Goal: Task Accomplishment & Management: Use online tool/utility

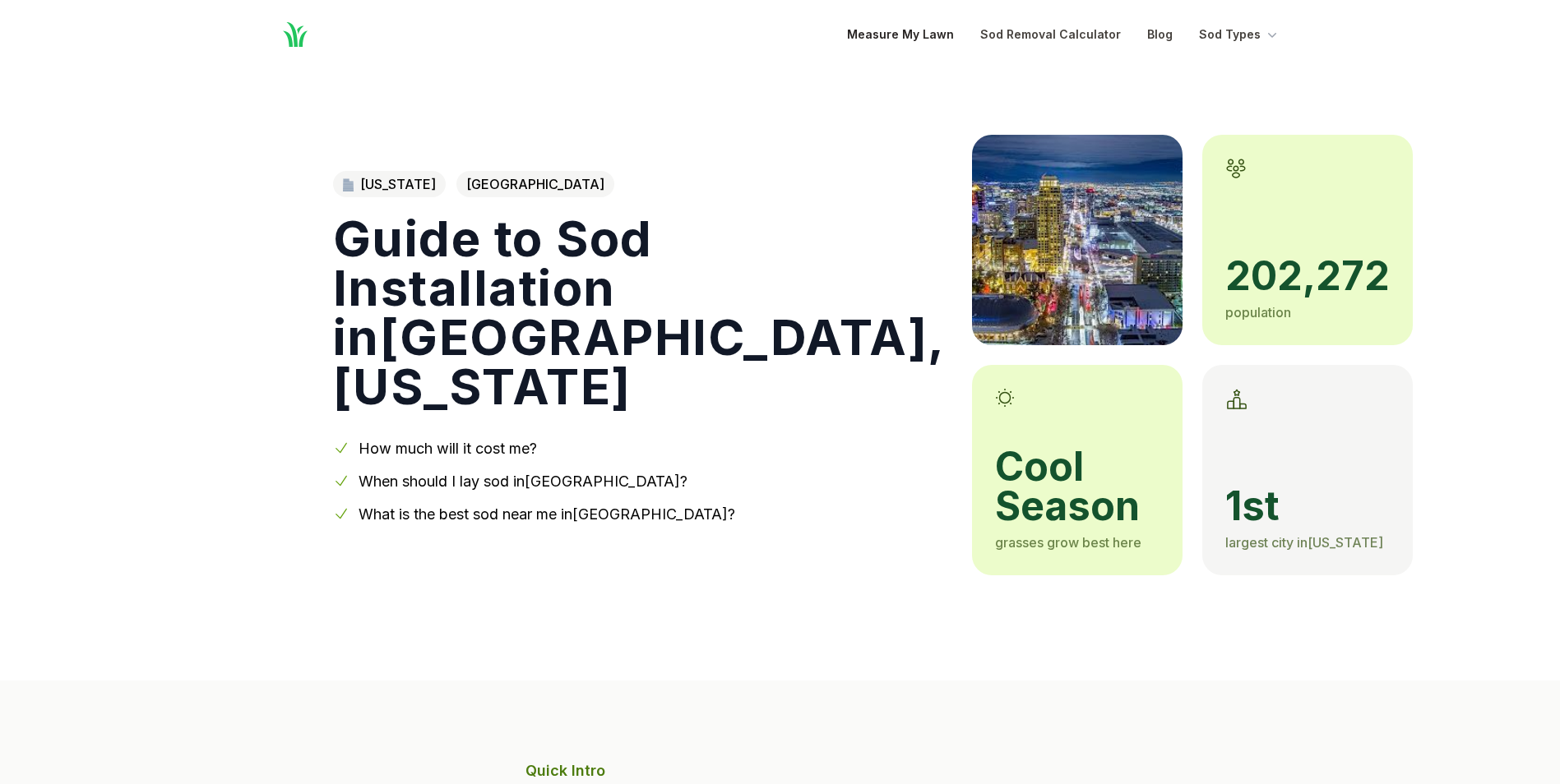
click at [902, 34] on link "Measure My Lawn" at bounding box center [900, 34] width 107 height 20
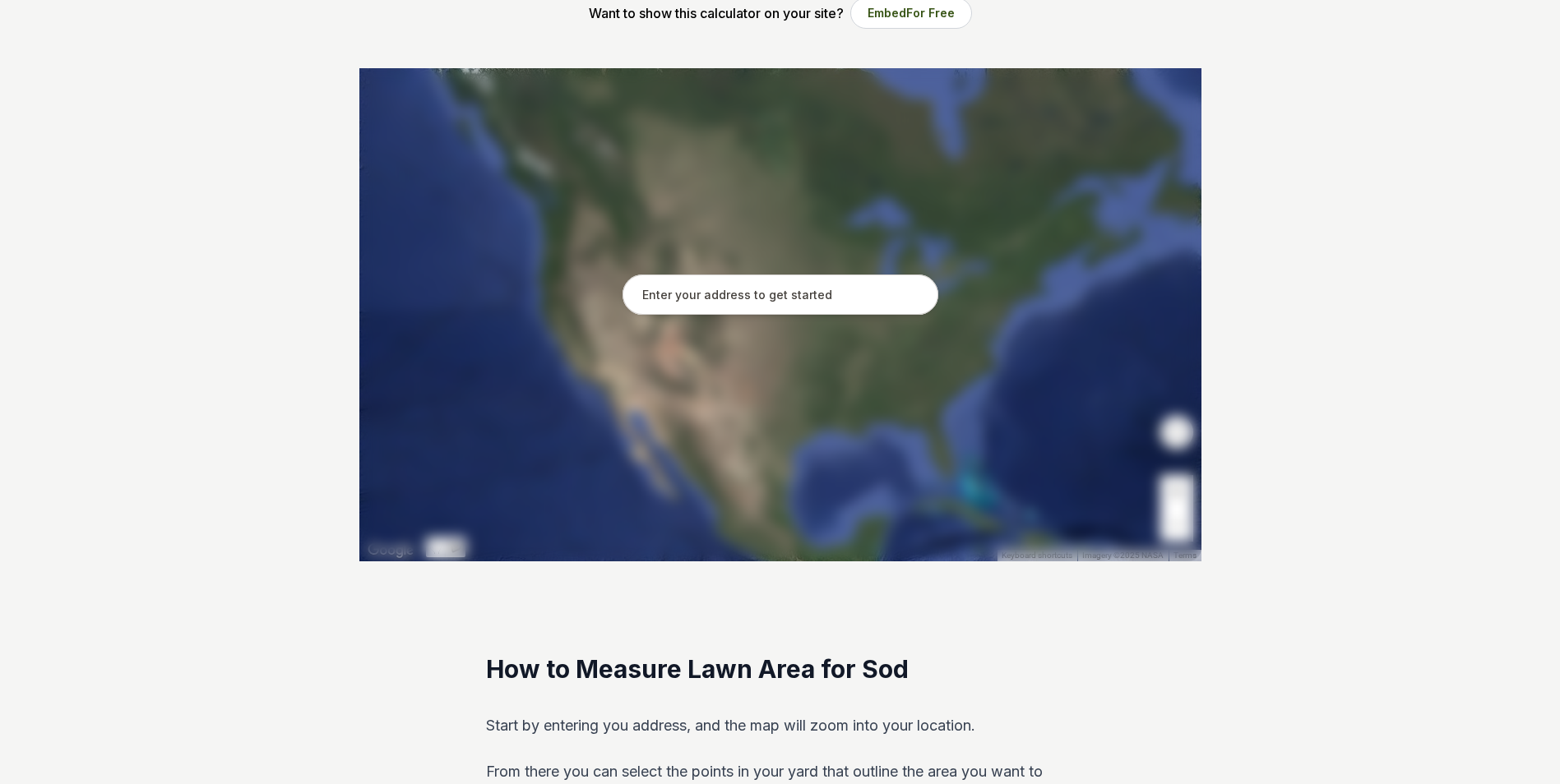
scroll to position [411, 0]
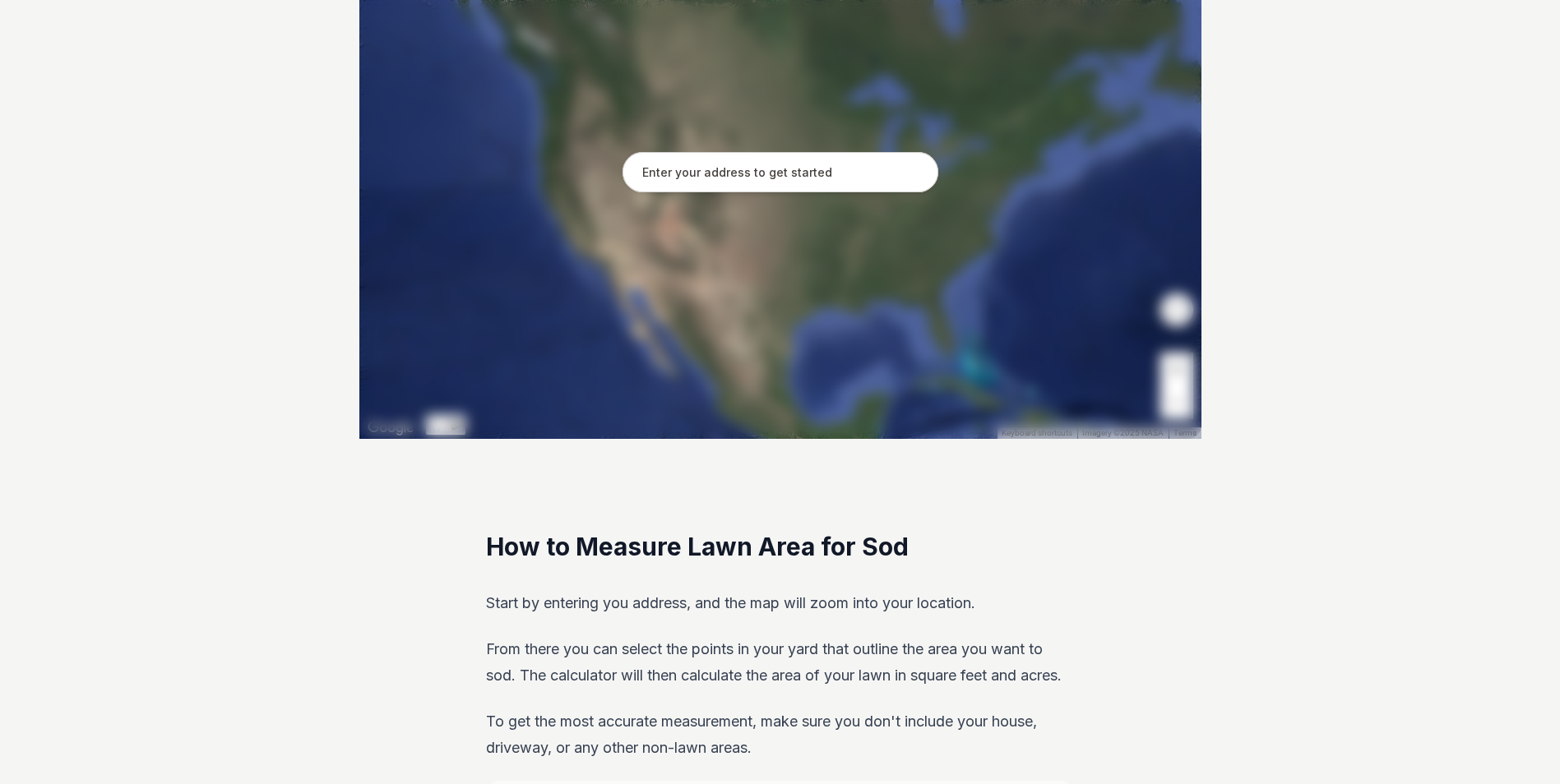
click at [784, 173] on input "text" at bounding box center [780, 173] width 316 height 41
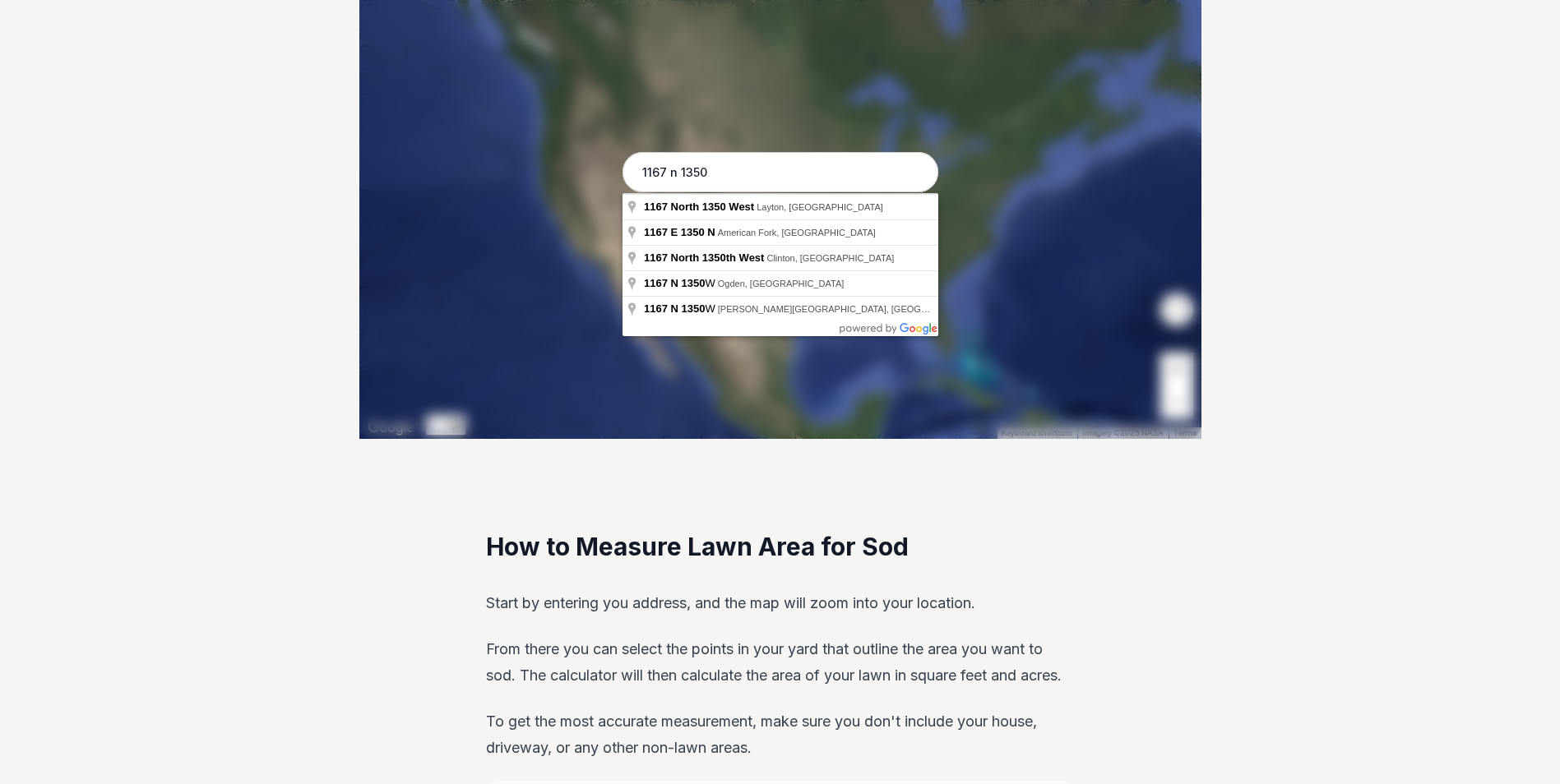
type input "1167 North [STREET_ADDRESS]"
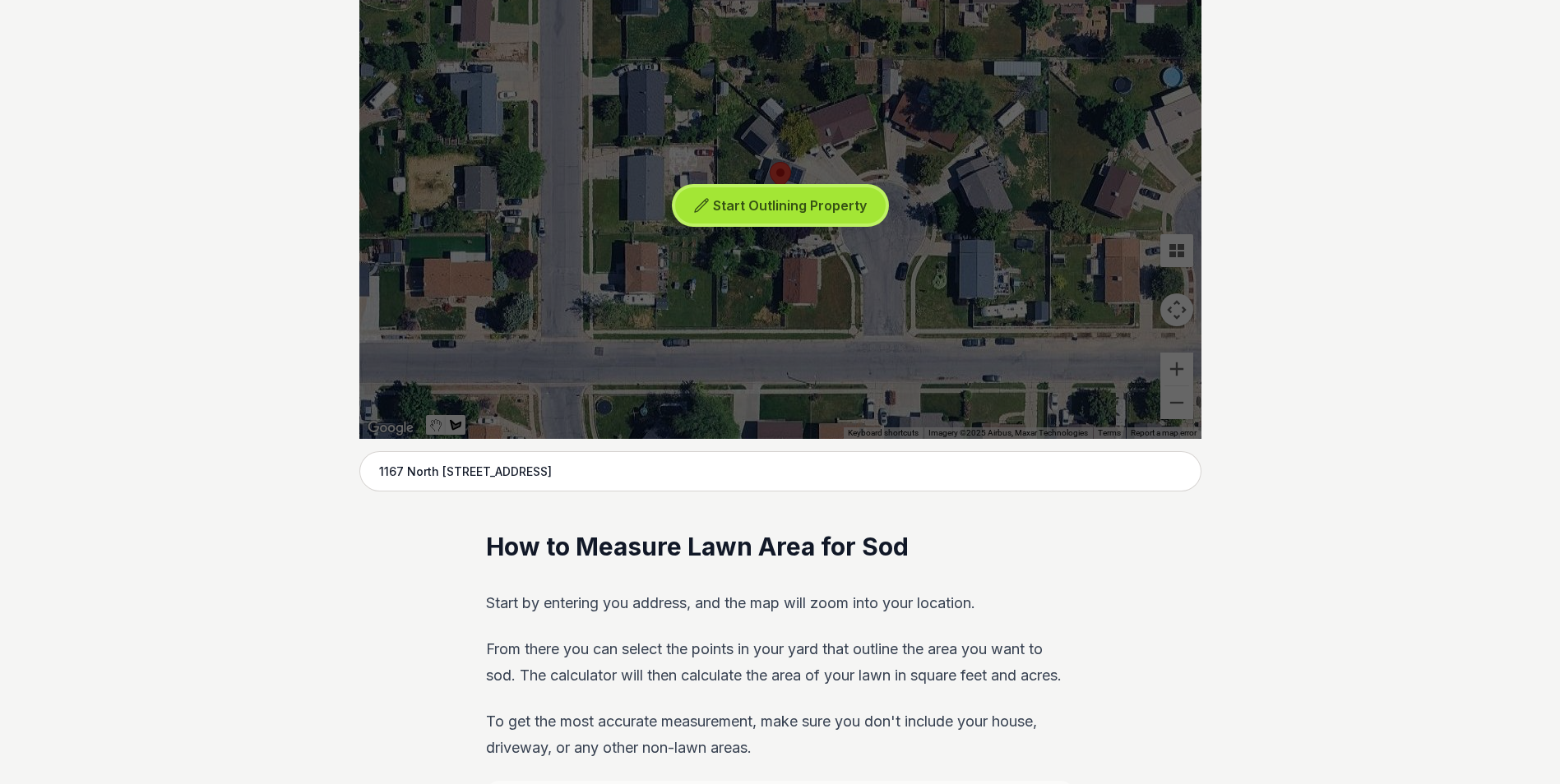
click at [772, 209] on span "Start Outlining Property" at bounding box center [789, 205] width 154 height 17
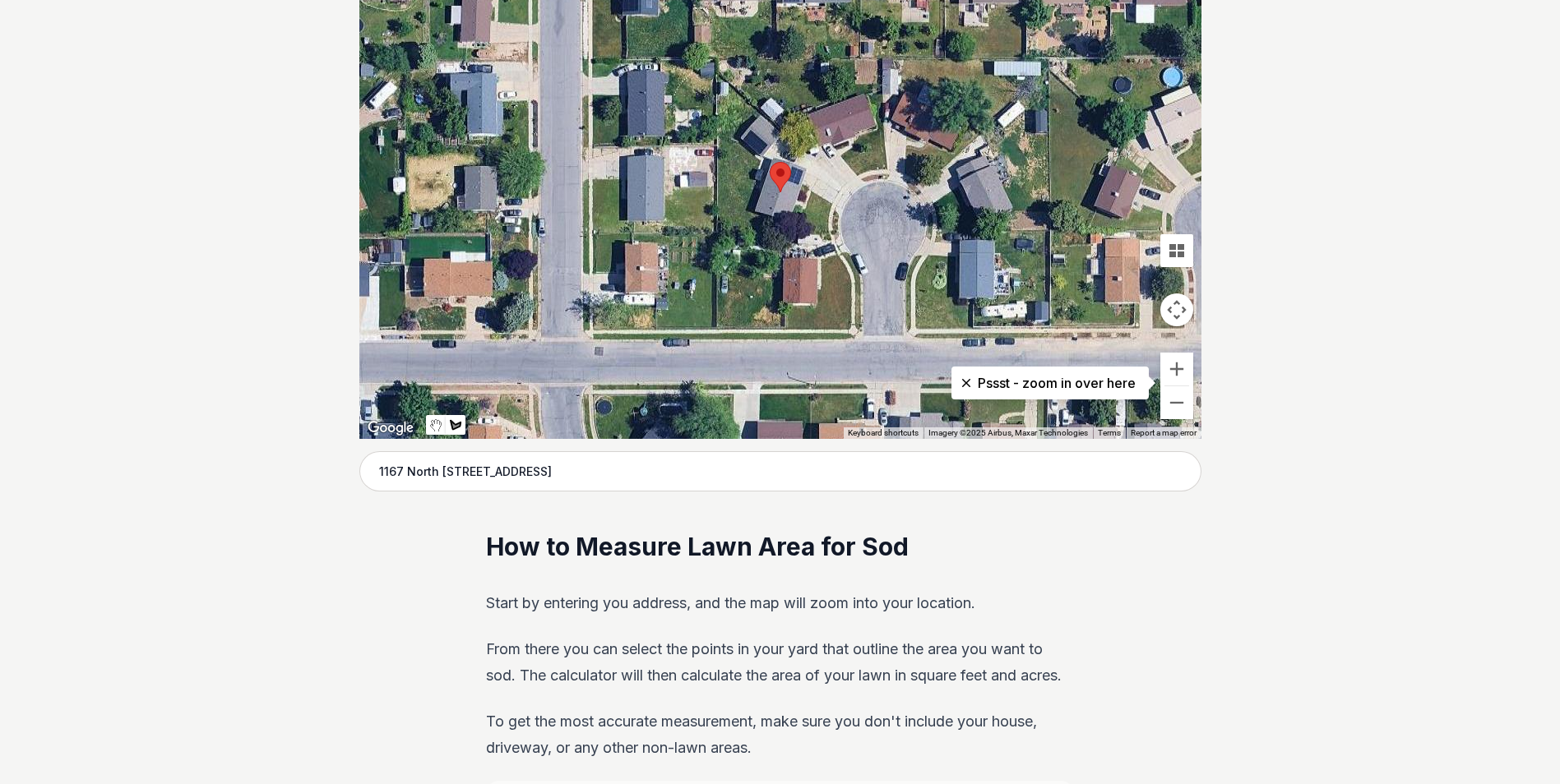
click at [719, 137] on div at bounding box center [780, 193] width 842 height 494
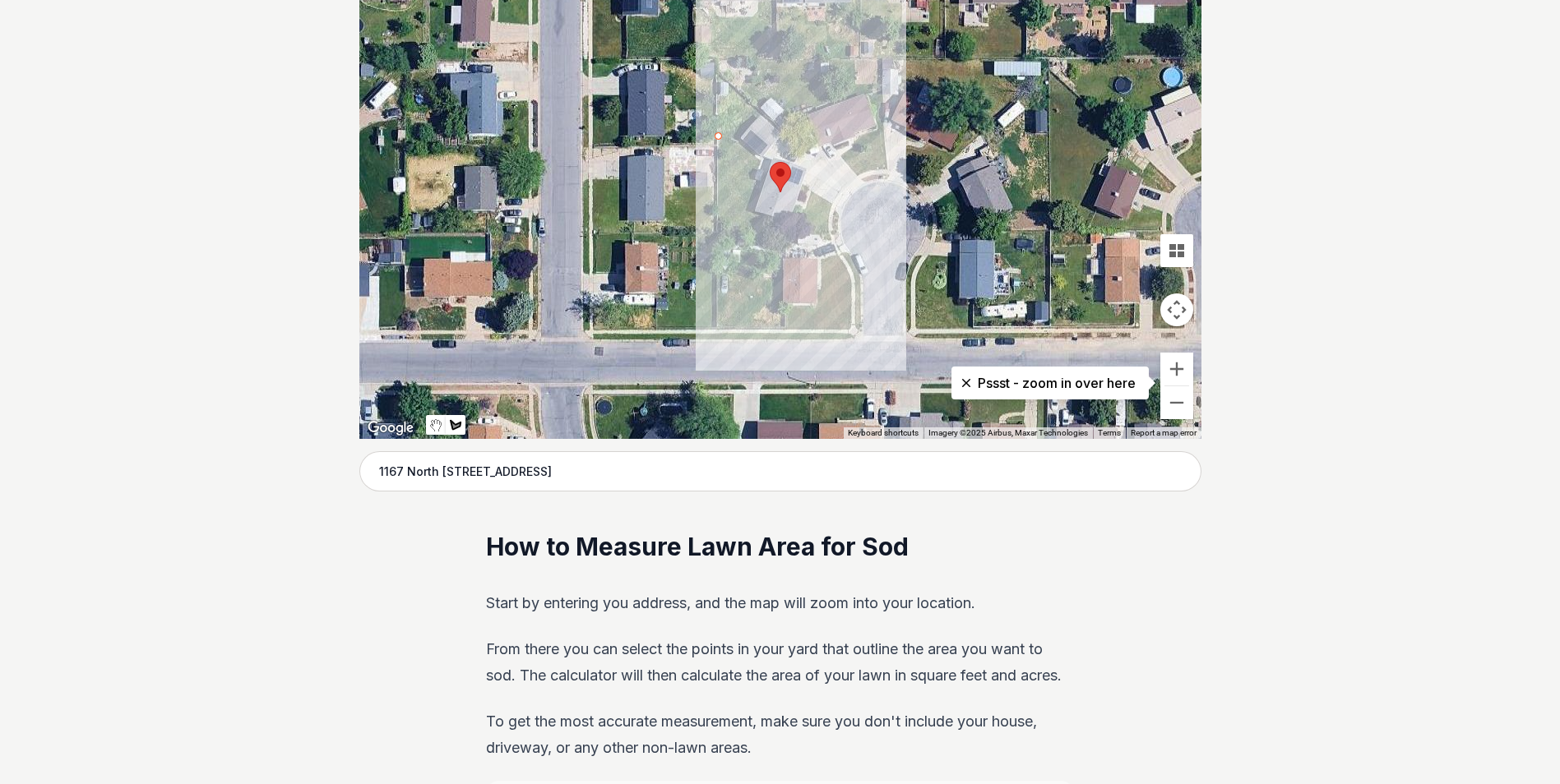
click at [719, 227] on div at bounding box center [780, 193] width 842 height 494
click at [736, 242] on div at bounding box center [780, 193] width 842 height 494
click at [763, 242] on div at bounding box center [780, 193] width 842 height 494
click at [766, 218] on div at bounding box center [780, 193] width 842 height 494
click at [747, 210] on div at bounding box center [780, 193] width 842 height 494
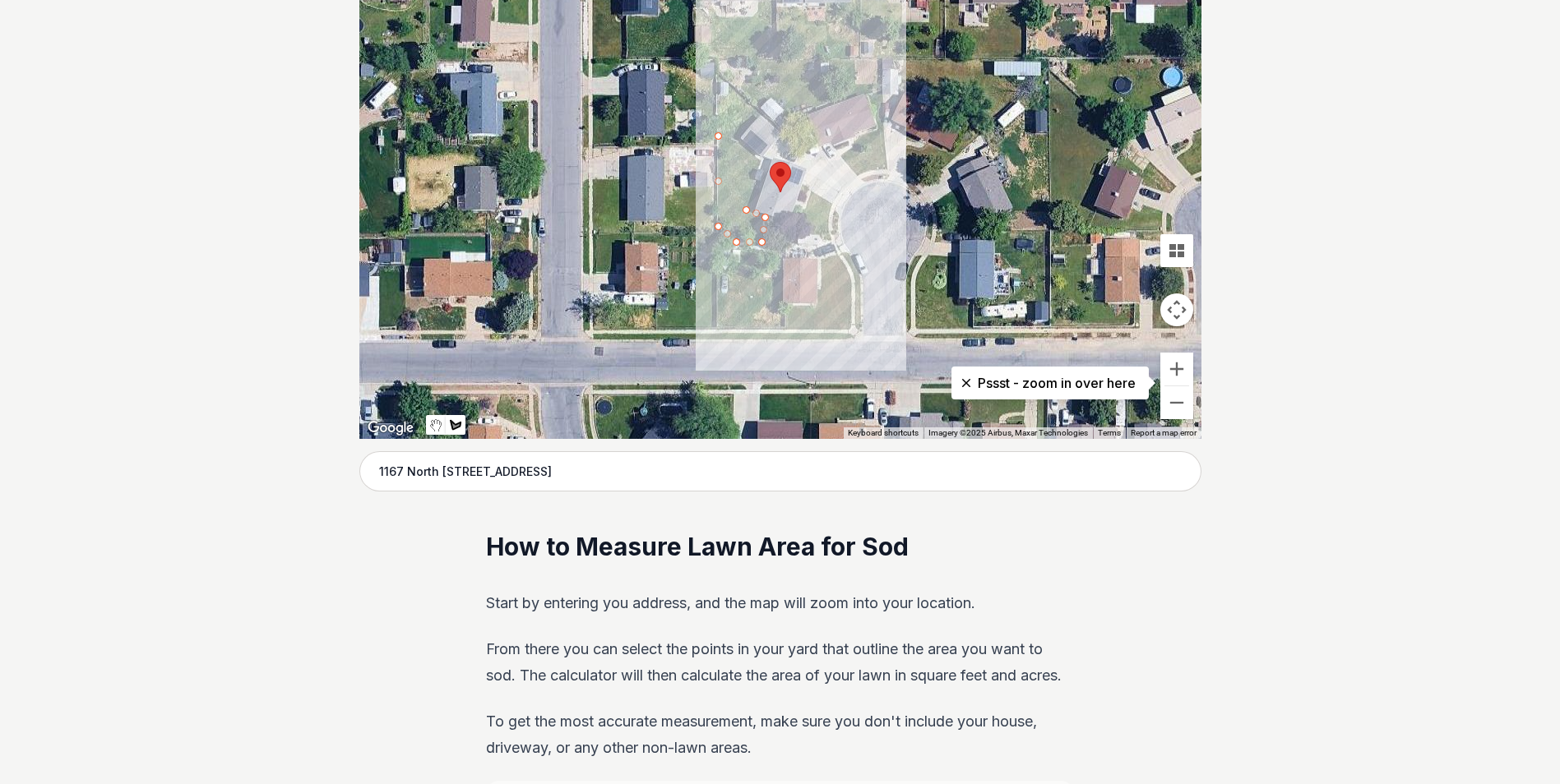
click at [763, 183] on div at bounding box center [780, 193] width 842 height 494
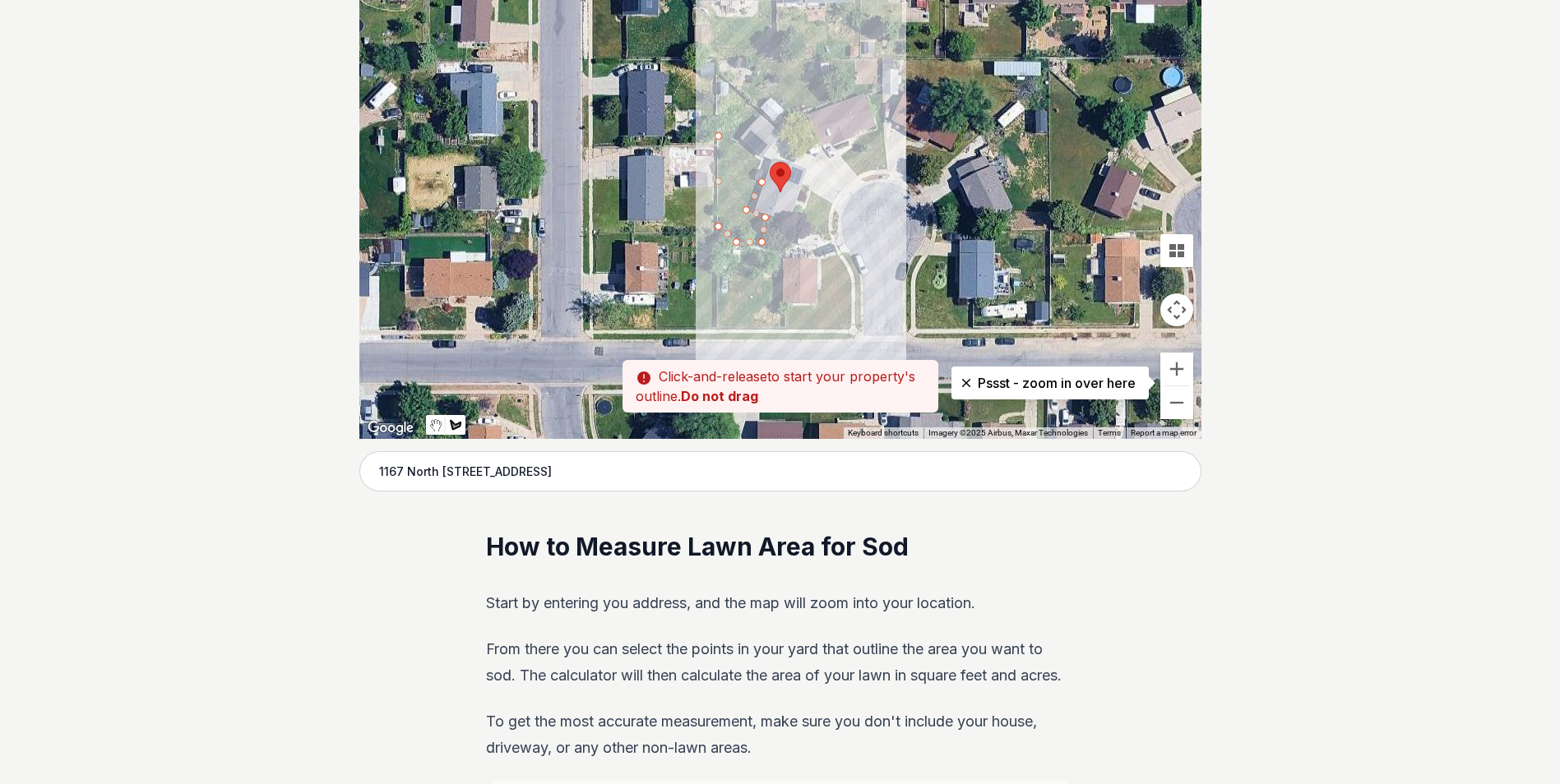
click at [752, 179] on div at bounding box center [780, 193] width 842 height 494
click at [759, 159] on div at bounding box center [780, 193] width 842 height 494
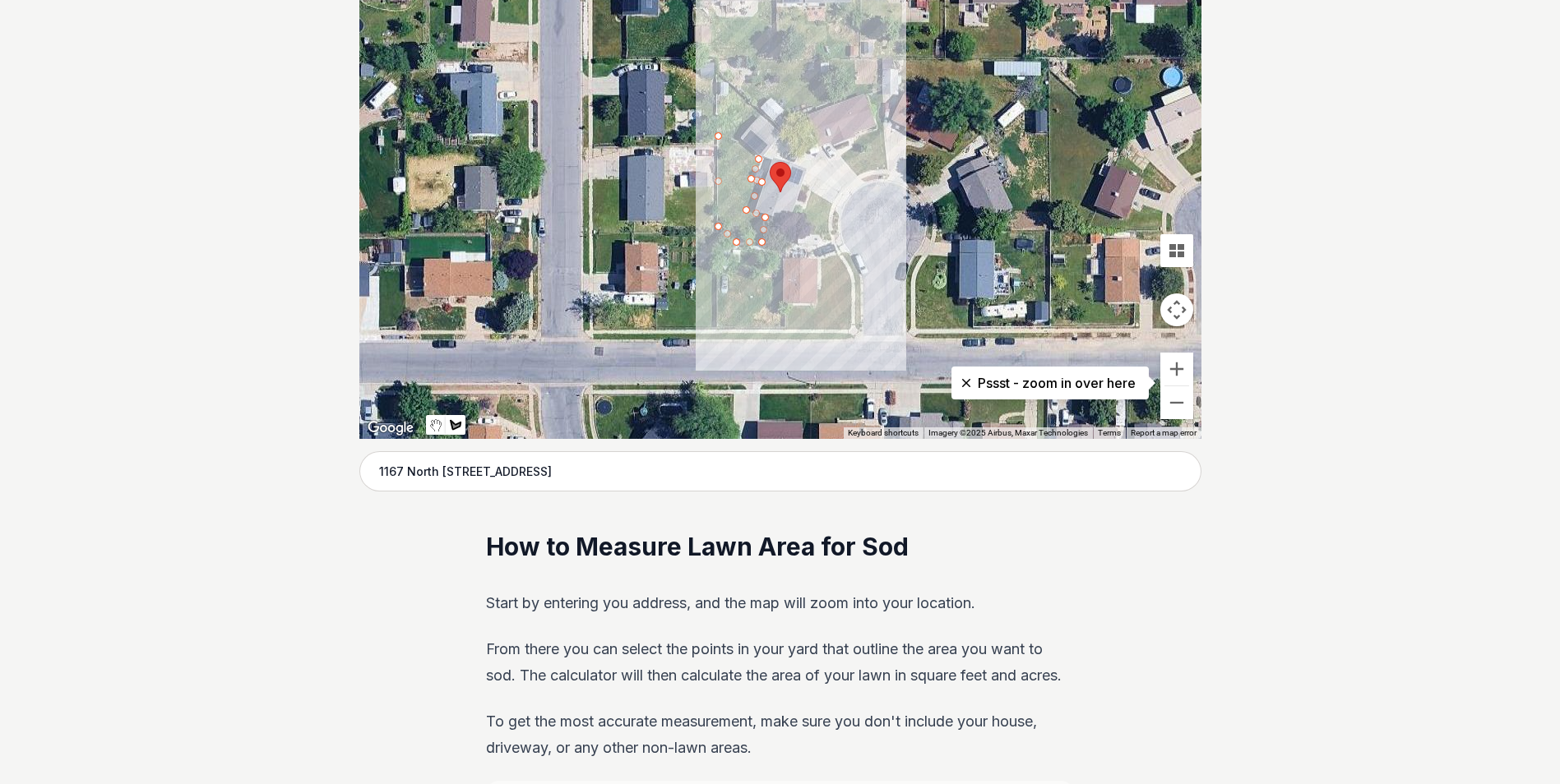
click at [720, 136] on div at bounding box center [780, 193] width 842 height 494
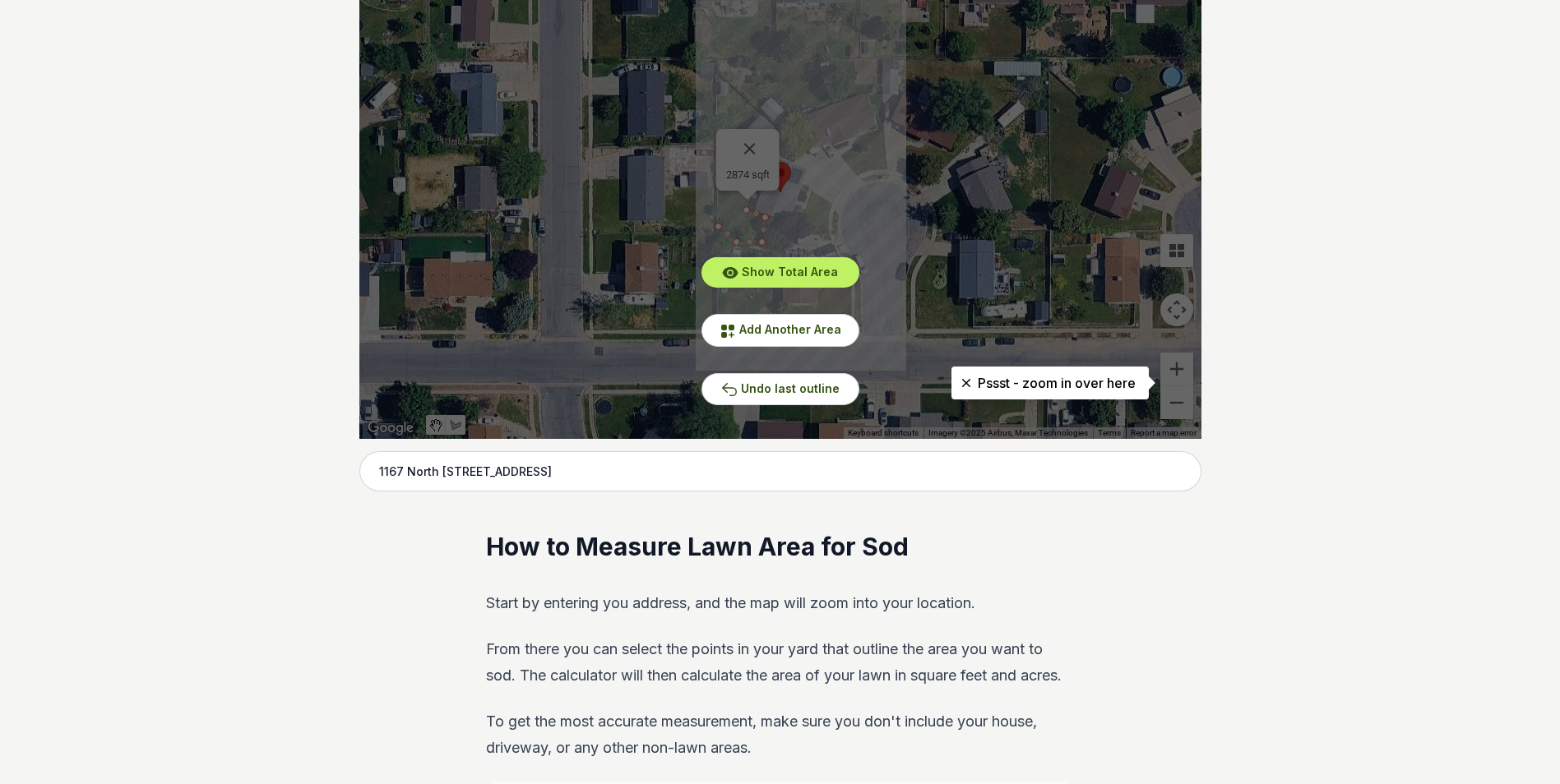
click at [747, 196] on div "Show Total Area Add Another Area Undo last outline" at bounding box center [780, 193] width 842 height 494
click at [808, 277] on span "Show Total Area" at bounding box center [789, 272] width 96 height 14
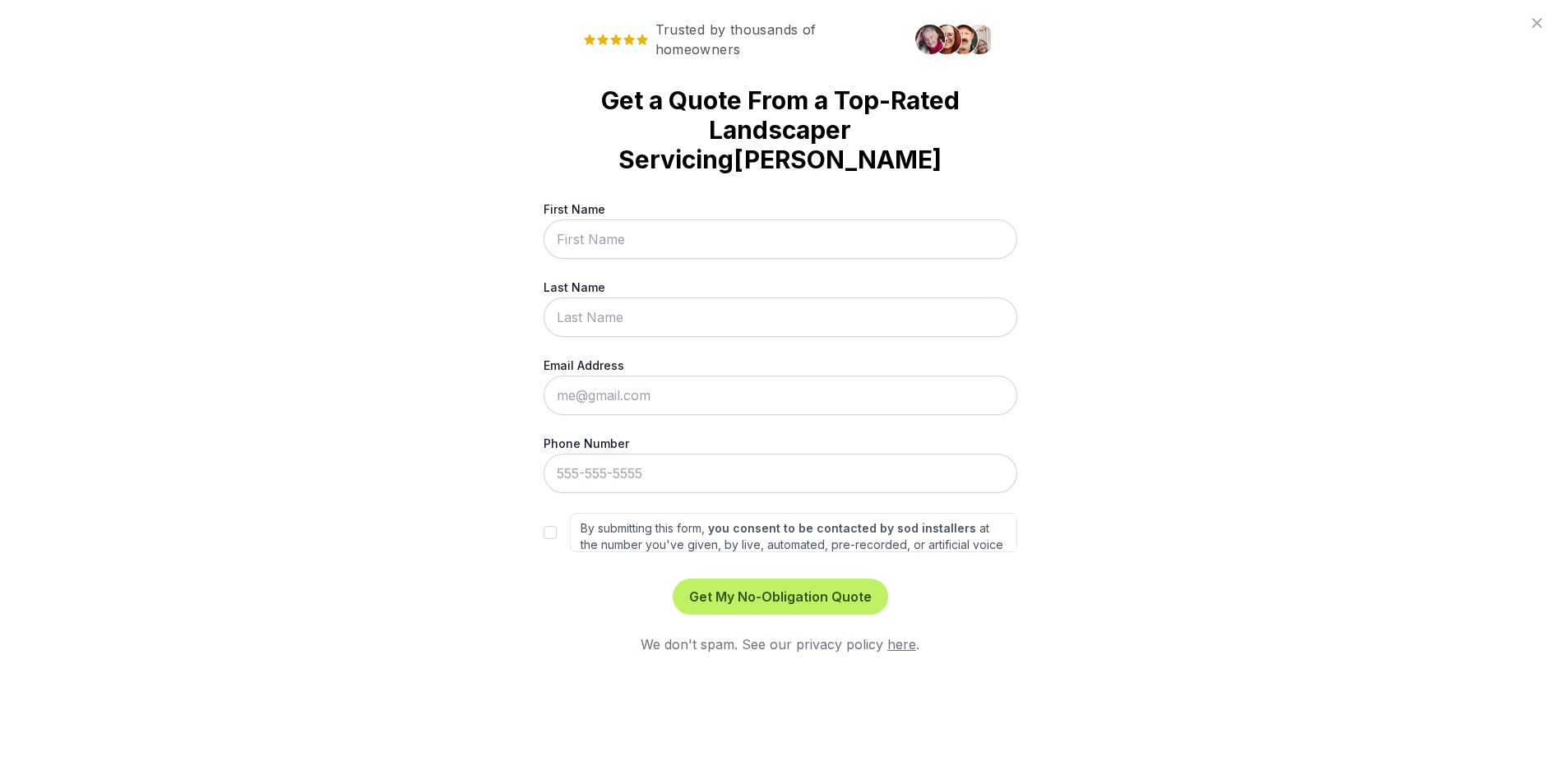
scroll to position [0, 0]
click at [1542, 26] on icon at bounding box center [1549, 22] width 20 height 20
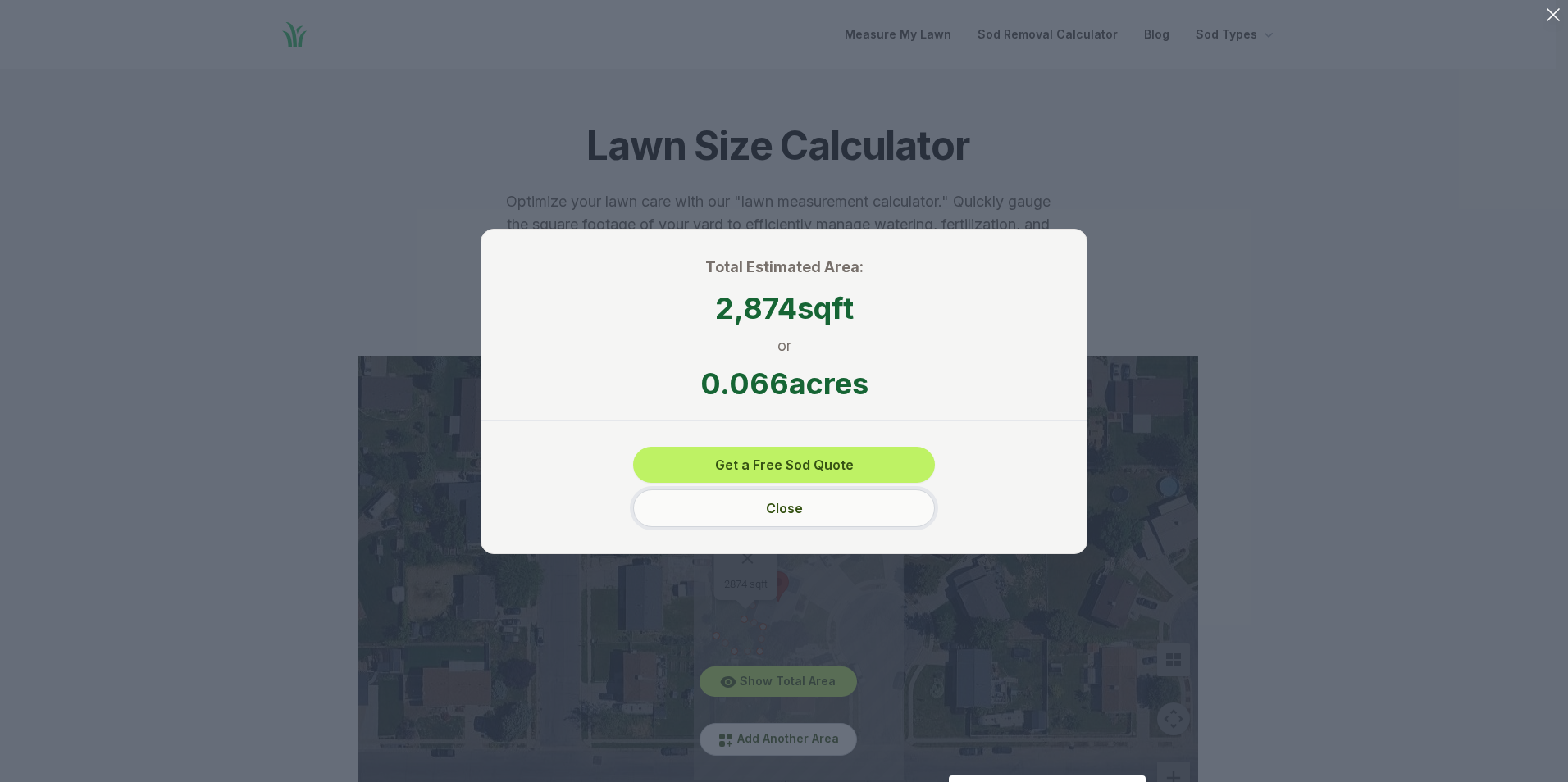
click at [797, 516] on button "Close" at bounding box center [784, 508] width 302 height 38
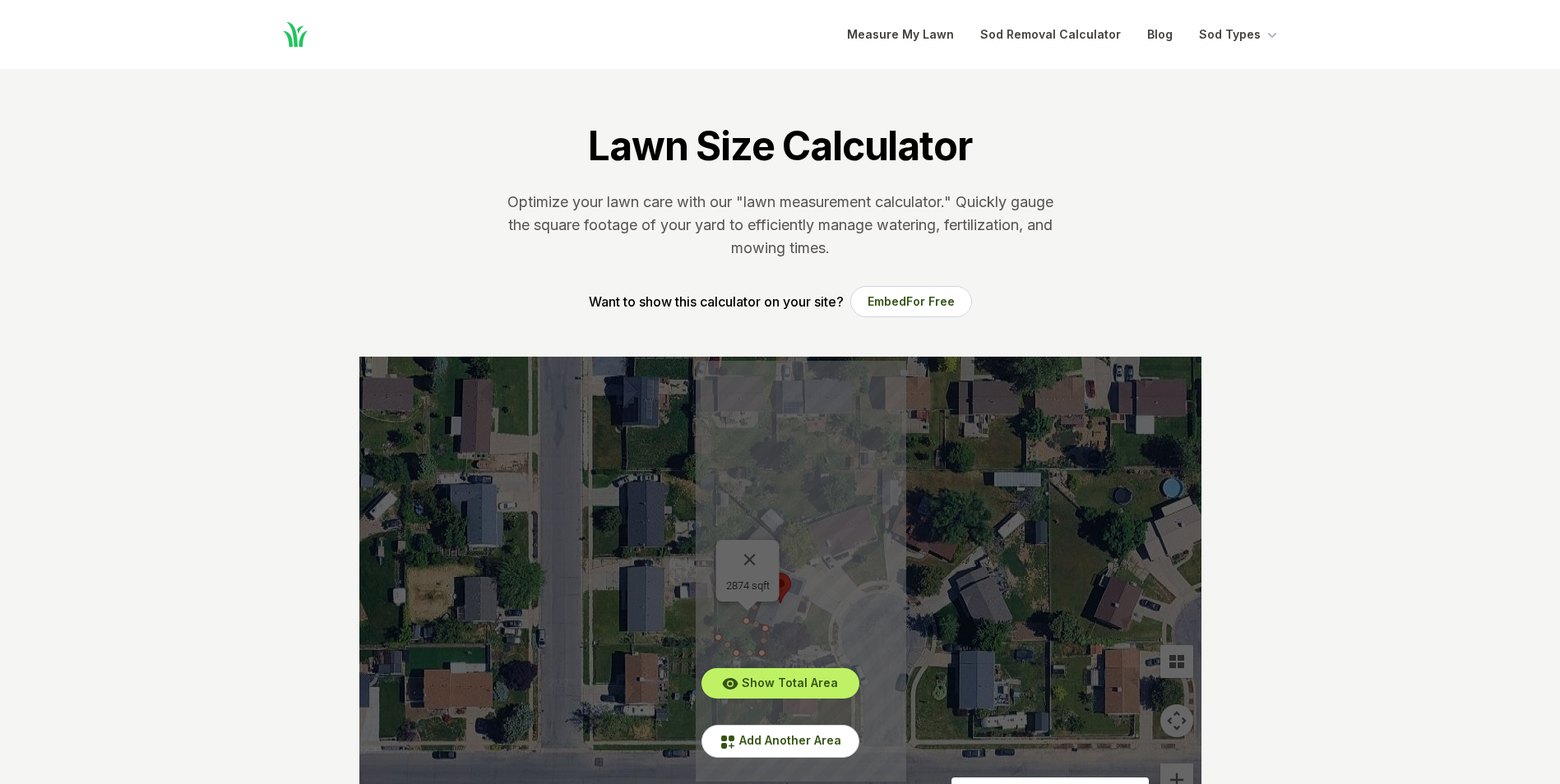
drag, startPoint x: 836, startPoint y: 534, endPoint x: 838, endPoint y: 414, distance: 120.0
click at [838, 414] on div "Show Total Area Add Another Area Undo last outline" at bounding box center [780, 603] width 842 height 494
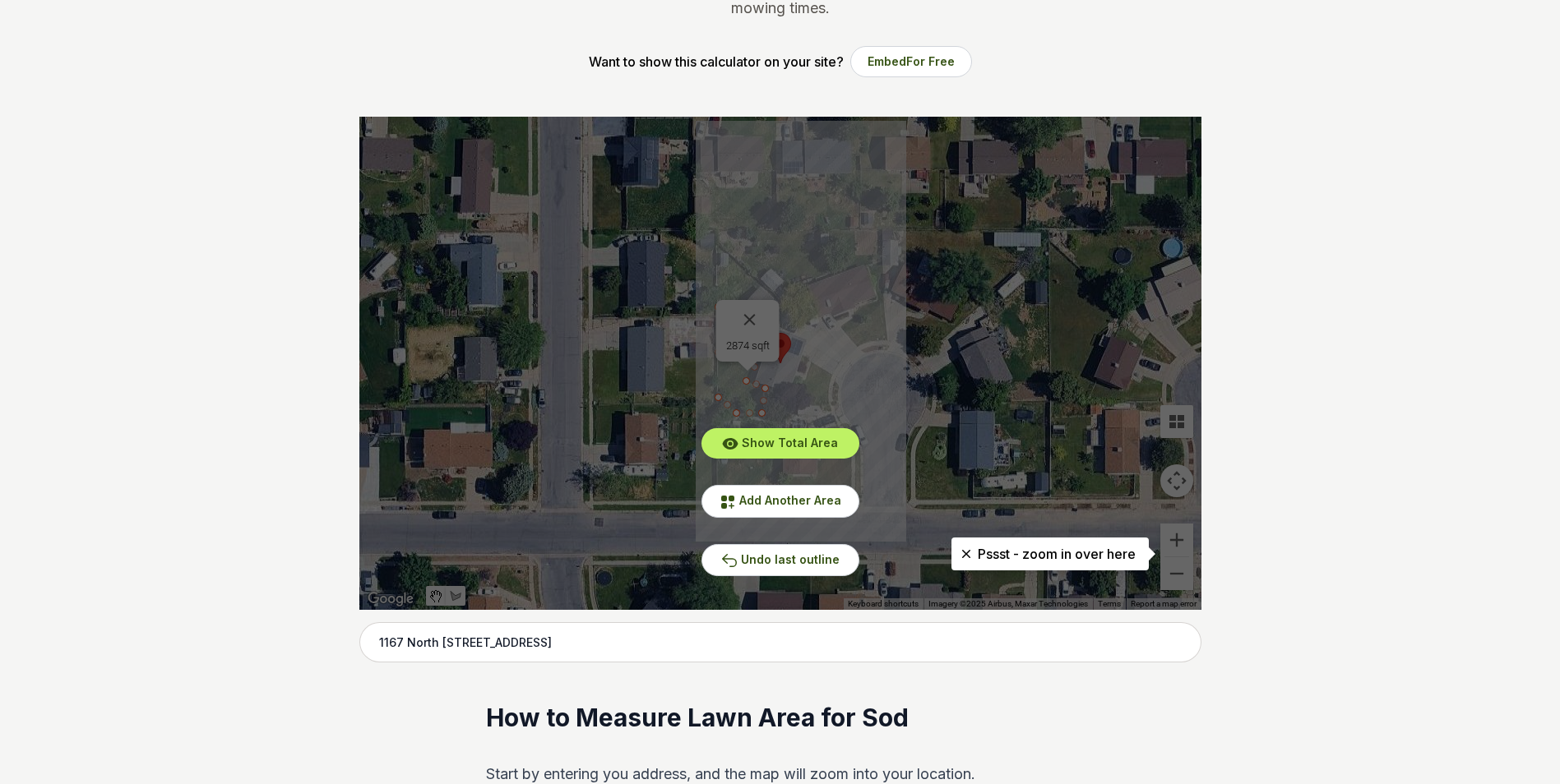
scroll to position [246, 0]
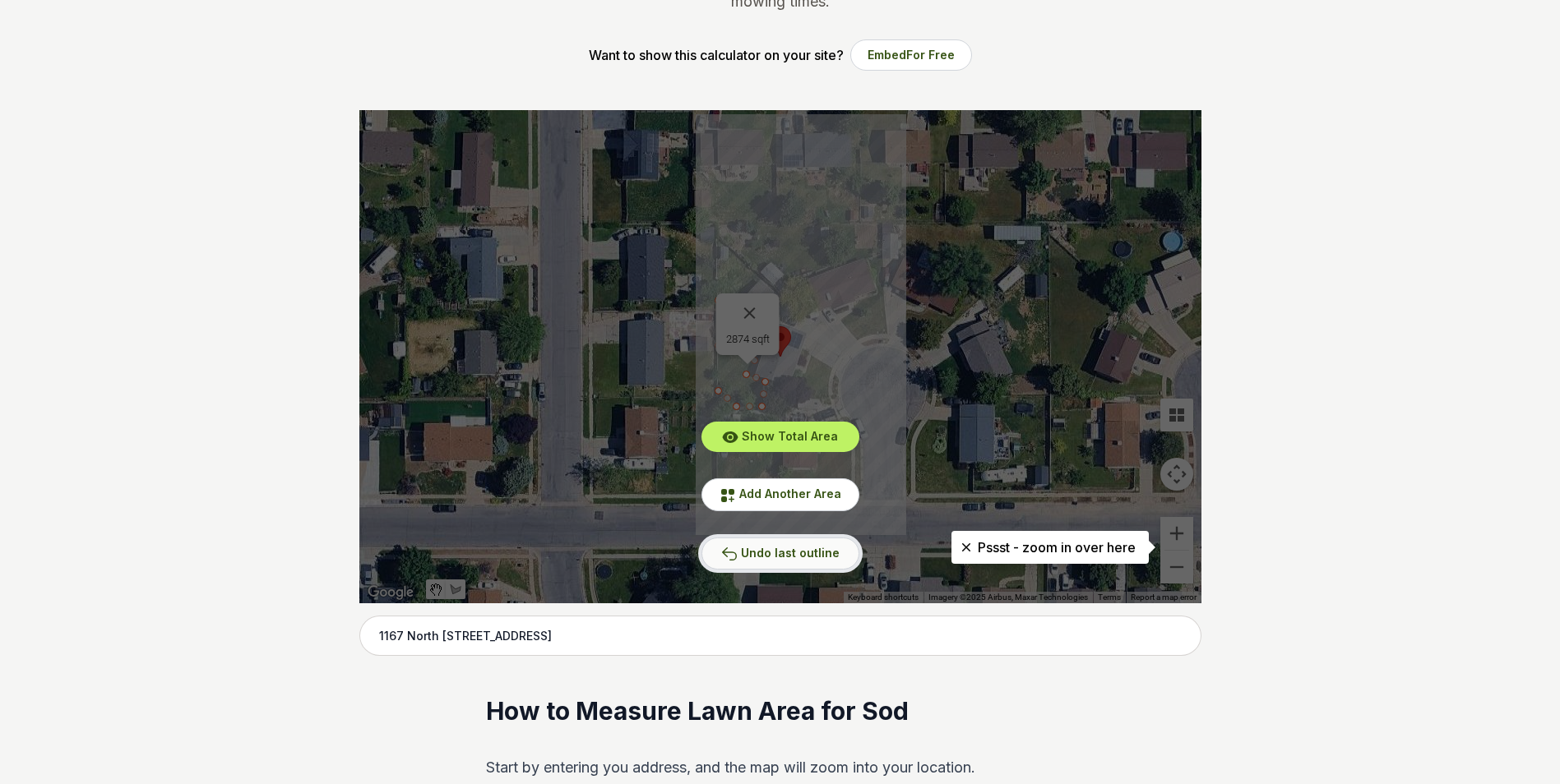
click at [770, 557] on span "Undo last outline" at bounding box center [790, 552] width 99 height 14
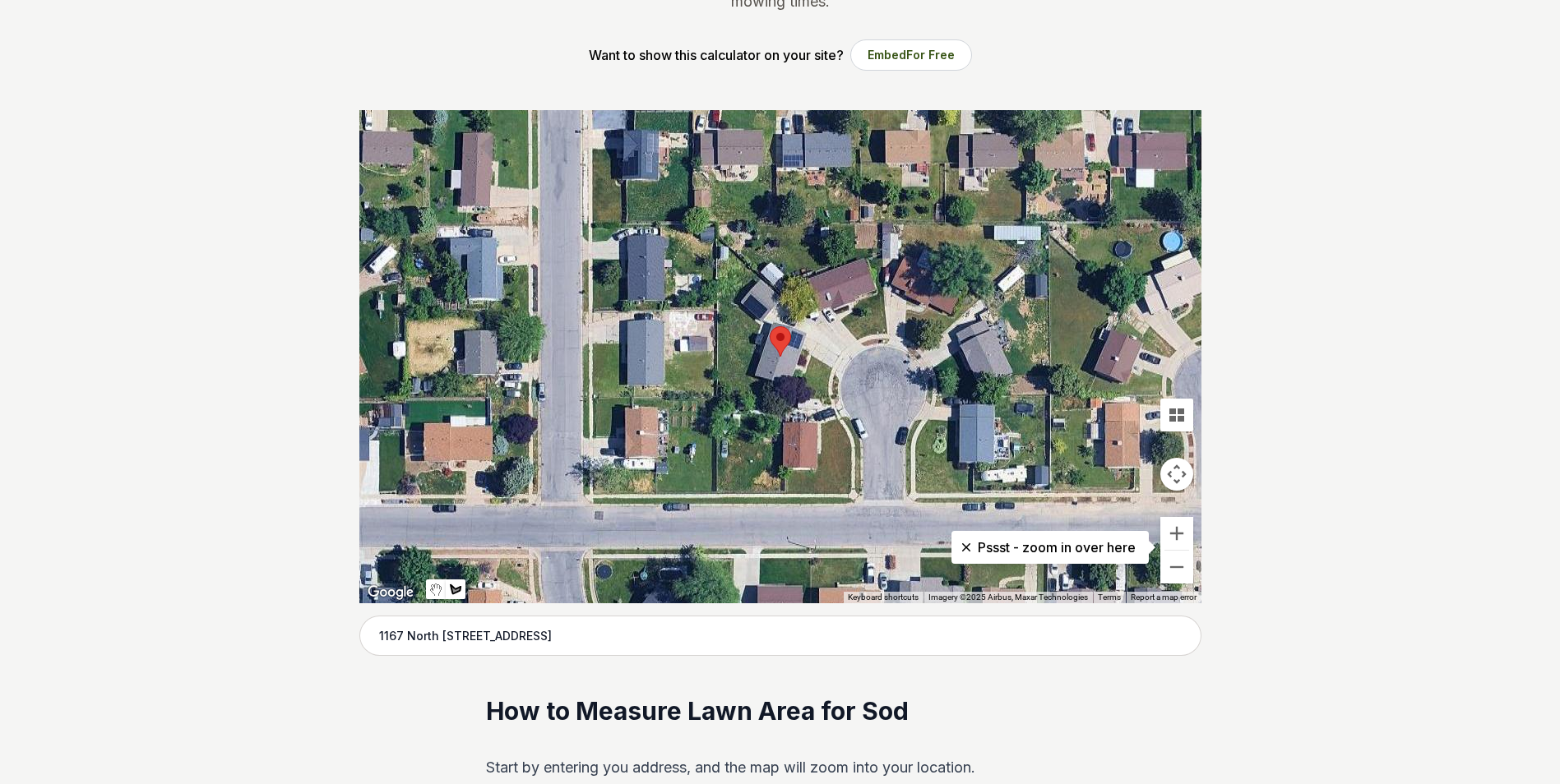
click at [813, 356] on div at bounding box center [780, 357] width 842 height 494
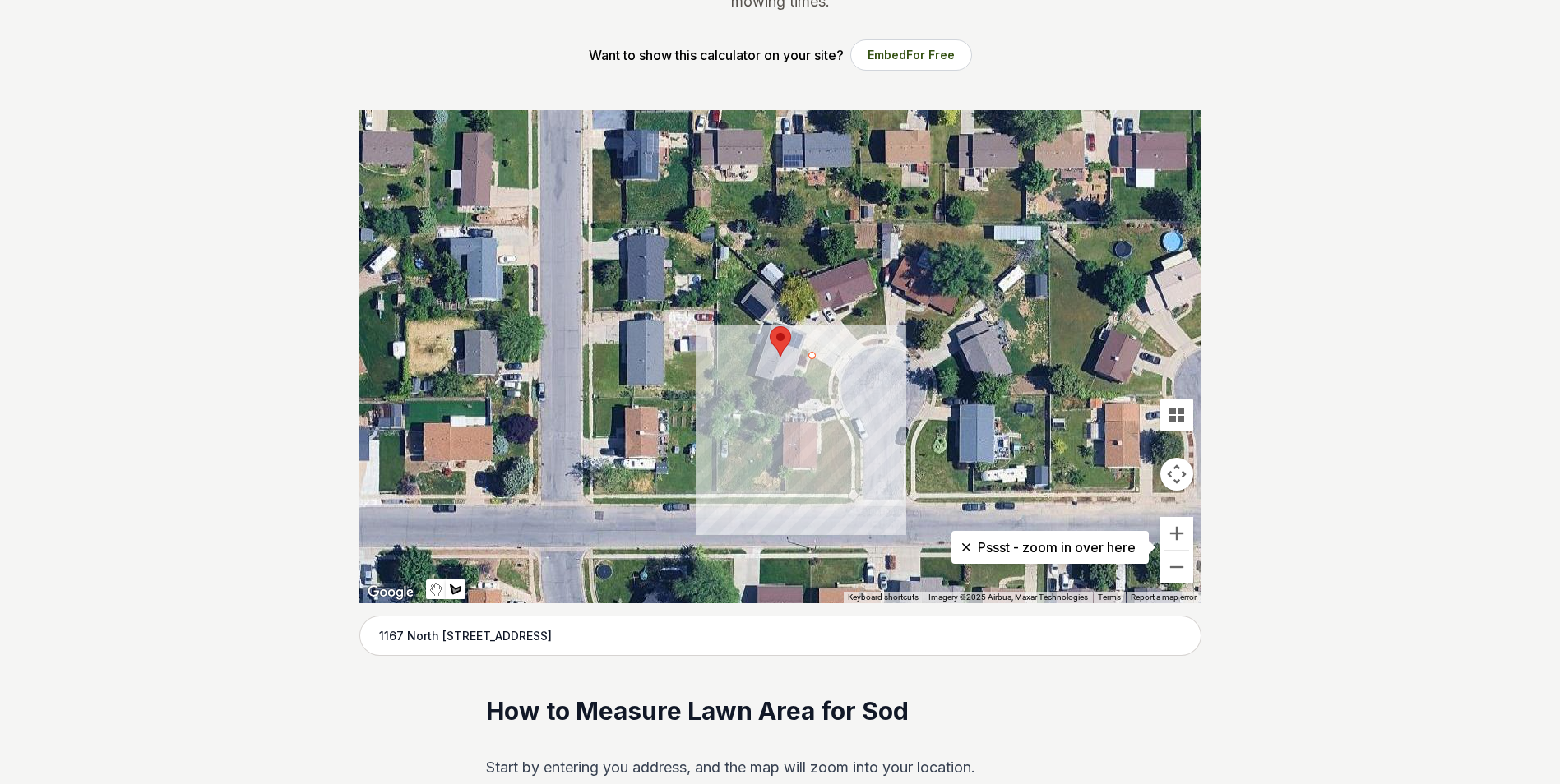
click at [805, 374] on div at bounding box center [780, 357] width 842 height 494
click at [796, 371] on div at bounding box center [780, 357] width 842 height 494
click at [795, 399] on div at bounding box center [780, 357] width 842 height 494
click at [828, 399] on div at bounding box center [780, 357] width 842 height 494
click at [832, 369] on div at bounding box center [780, 357] width 842 height 494
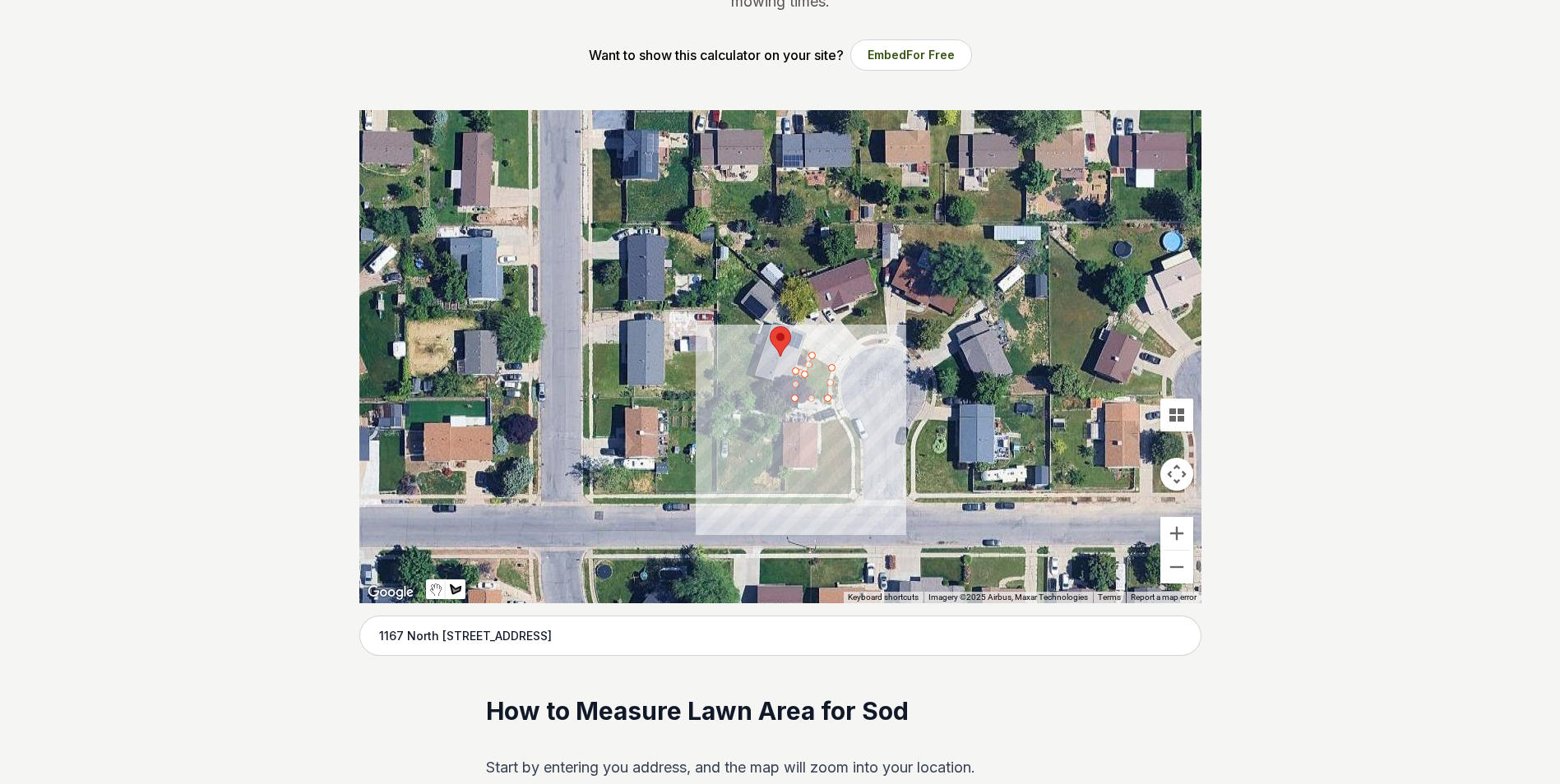
click at [812, 353] on div at bounding box center [780, 357] width 842 height 494
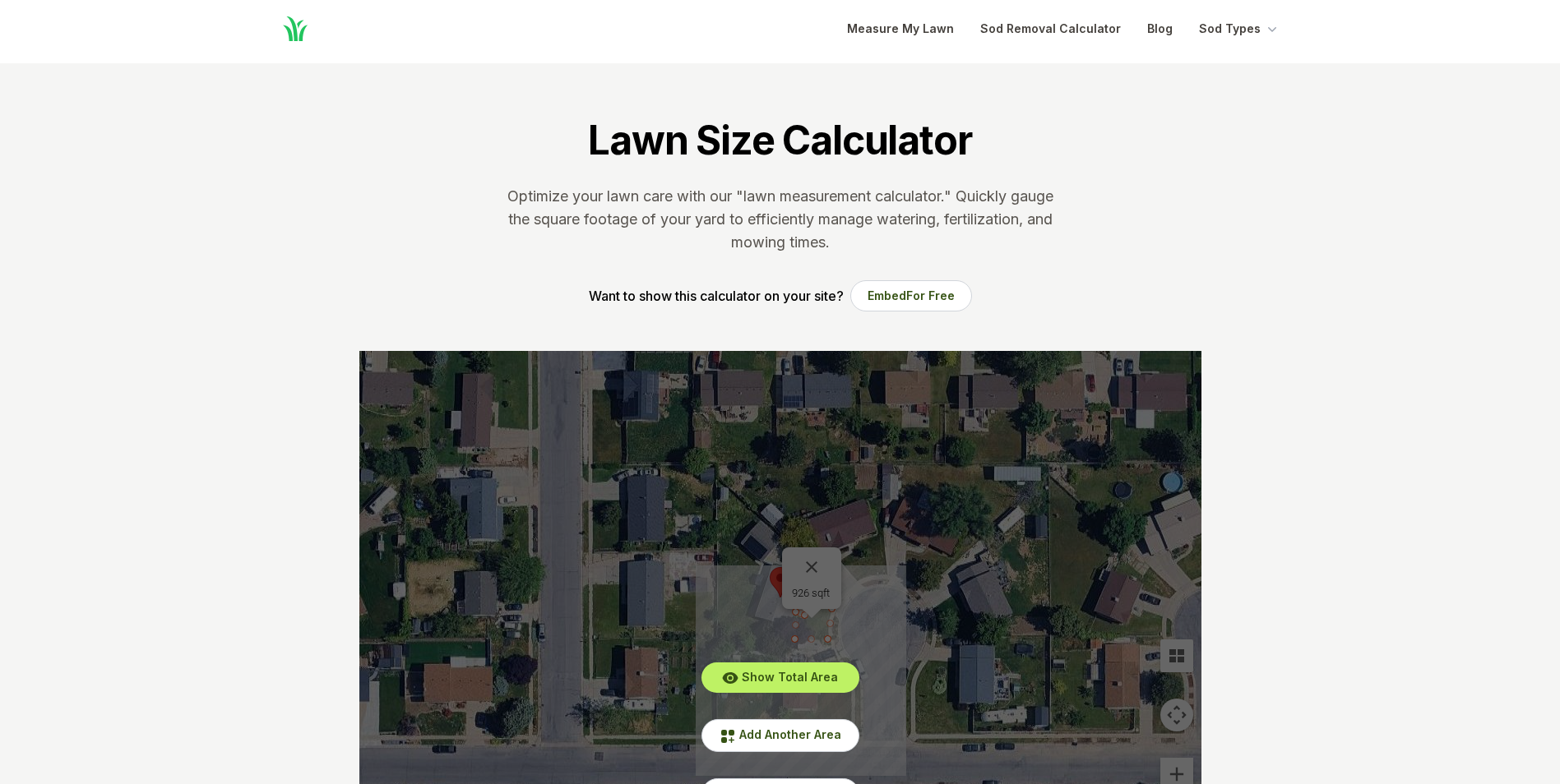
scroll to position [0, 0]
